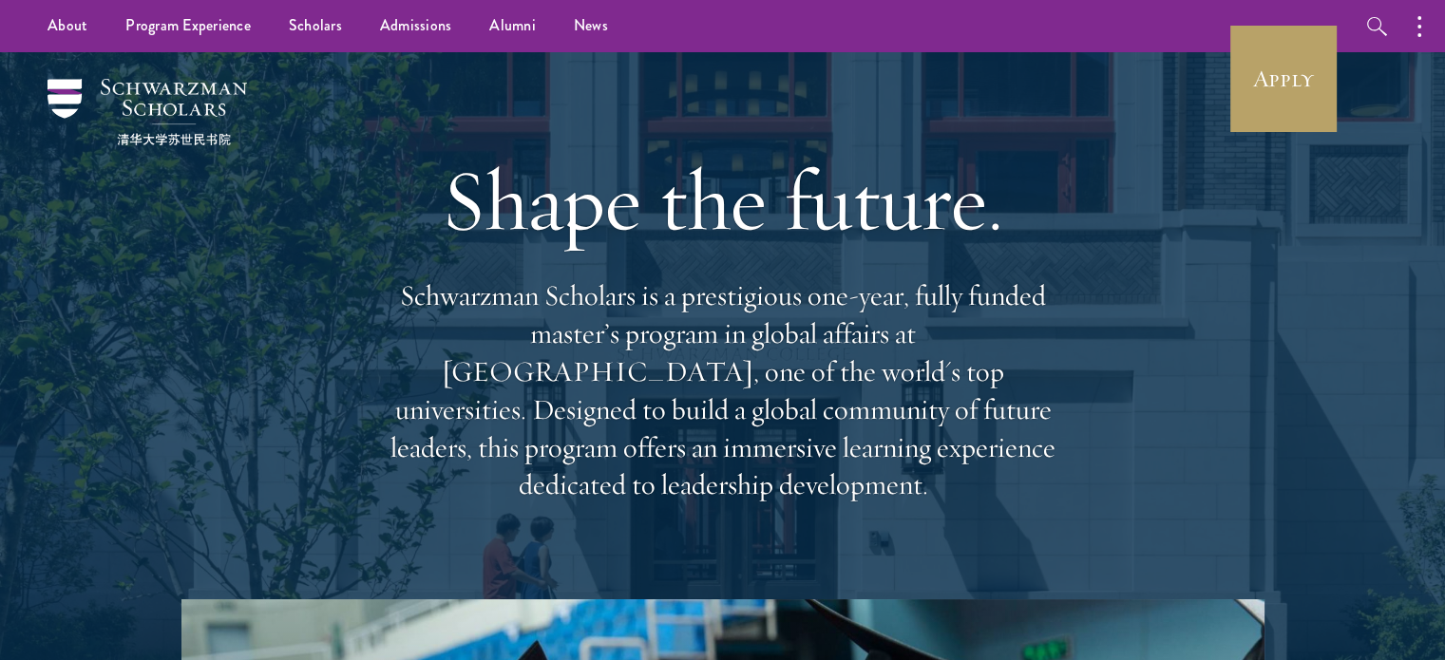
click at [897, 80] on div "Shape the future. Schwarzman Scholars is a prestigious one-year, fully funded m…" at bounding box center [723, 325] width 684 height 547
